Goal: Ask a question: Seek information or help from site administrators or community

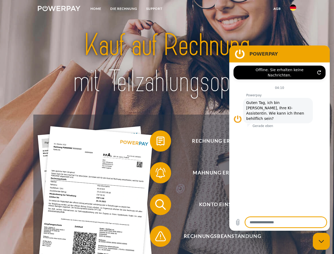
click at [59, 9] on img at bounding box center [59, 8] width 43 height 5
click at [293, 9] on img at bounding box center [293, 7] width 6 height 6
click at [277, 9] on link "agb" at bounding box center [277, 9] width 16 height 10
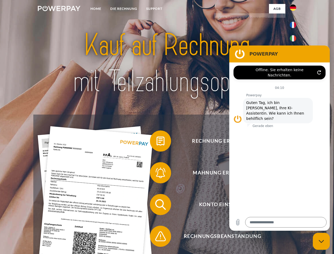
click at [157, 142] on span at bounding box center [152, 141] width 26 height 26
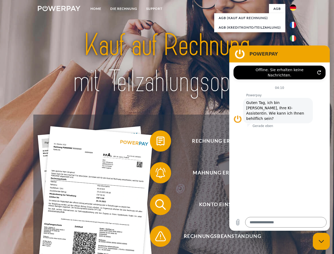
click at [157, 174] on span at bounding box center [152, 173] width 26 height 26
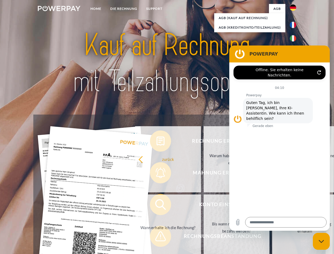
click at [204, 206] on link "Bis wann muss die Rechnung bezahlt werden?" at bounding box center [237, 227] width 66 height 66
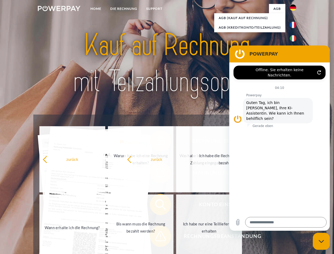
click at [157, 237] on span at bounding box center [152, 236] width 26 height 26
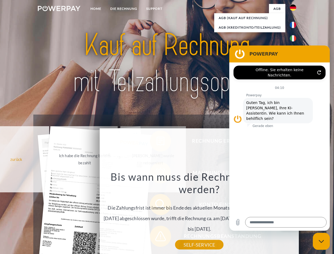
click at [321, 241] on icon "Messaging-Fenster schließen" at bounding box center [322, 241] width 6 height 3
type textarea "*"
